Goal: Task Accomplishment & Management: Use online tool/utility

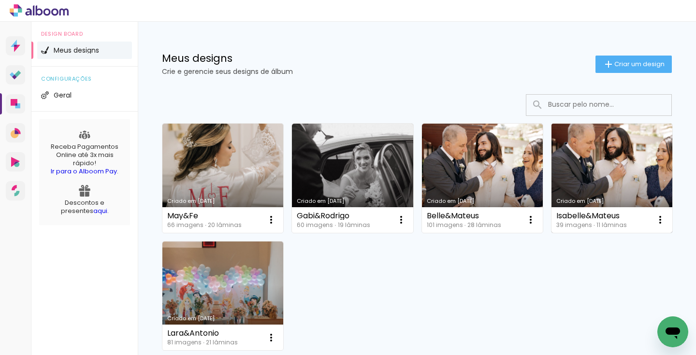
click at [580, 184] on link "Criado em [DATE]" at bounding box center [611, 178] width 121 height 109
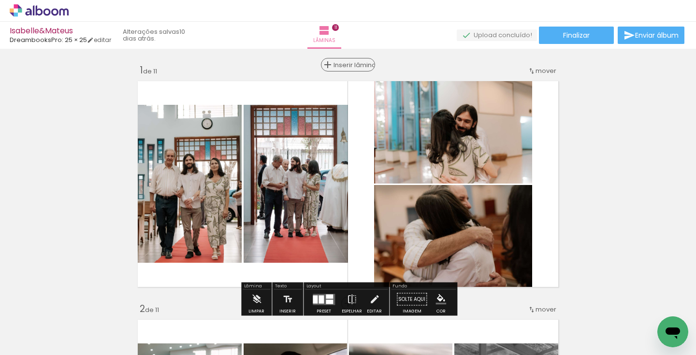
click at [346, 65] on span "Inserir lâmina" at bounding box center [353, 65] width 38 height 6
